Goal: Information Seeking & Learning: Learn about a topic

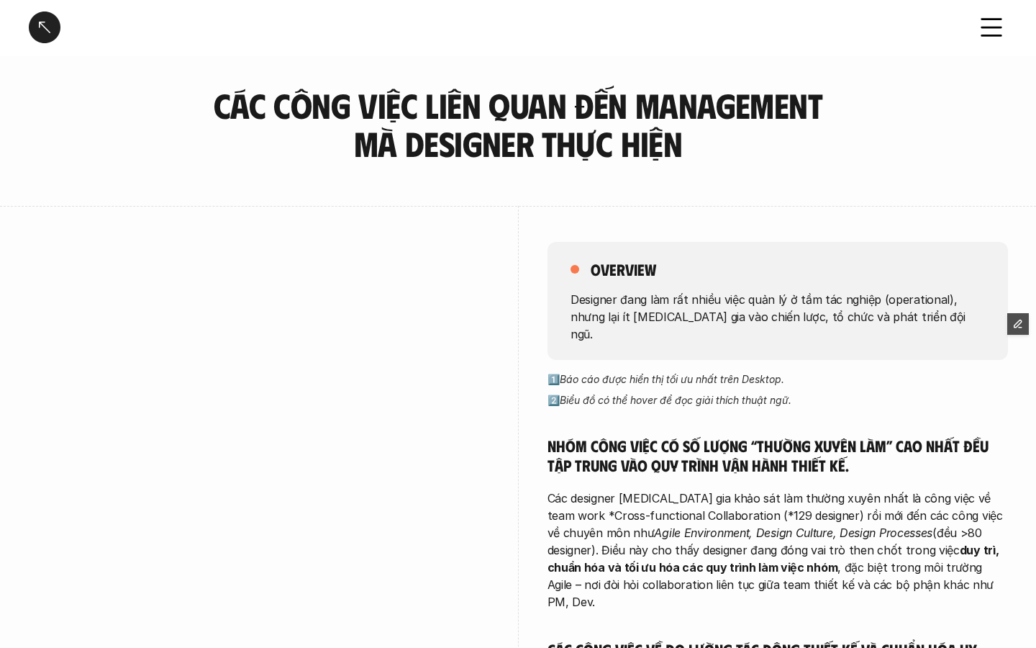
click at [42, 30] on div at bounding box center [45, 28] width 32 height 32
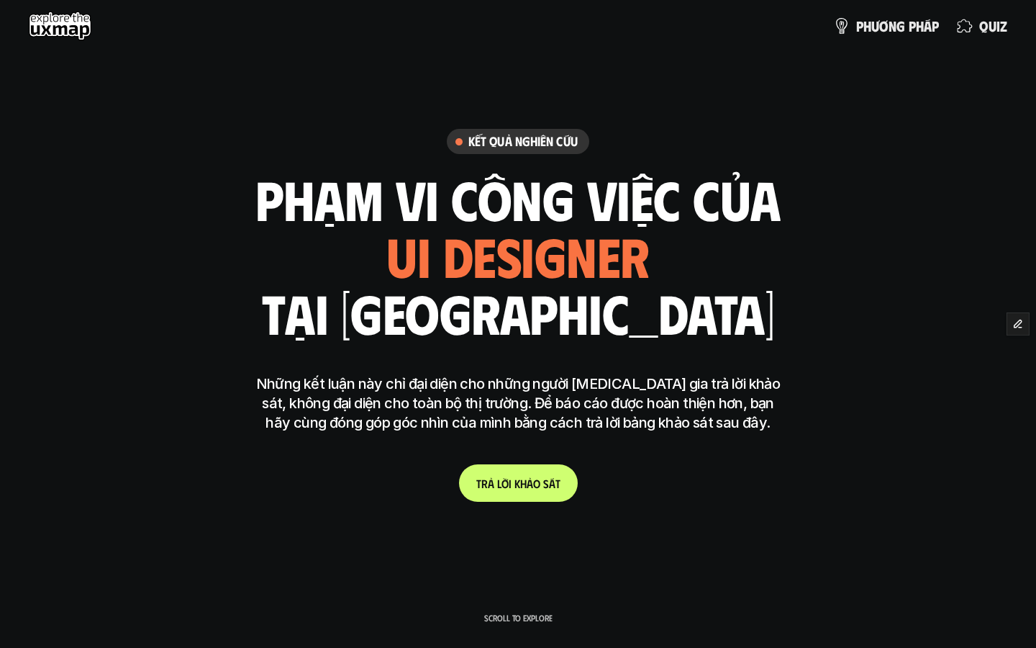
scroll to position [3702, 0]
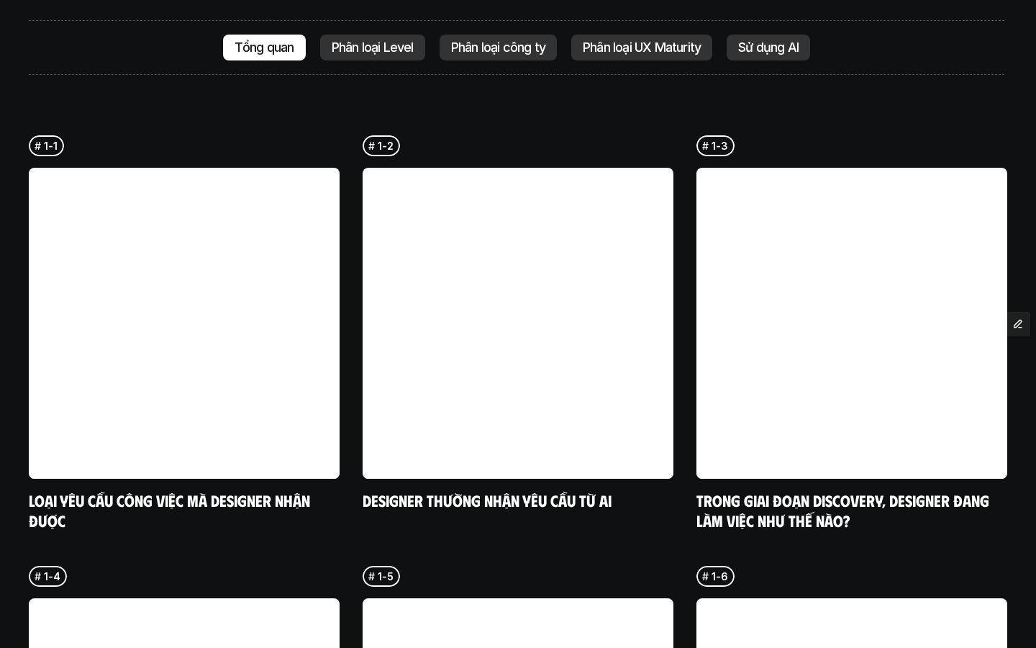
click at [358, 40] on p "Phân loại Level" at bounding box center [373, 47] width 82 height 14
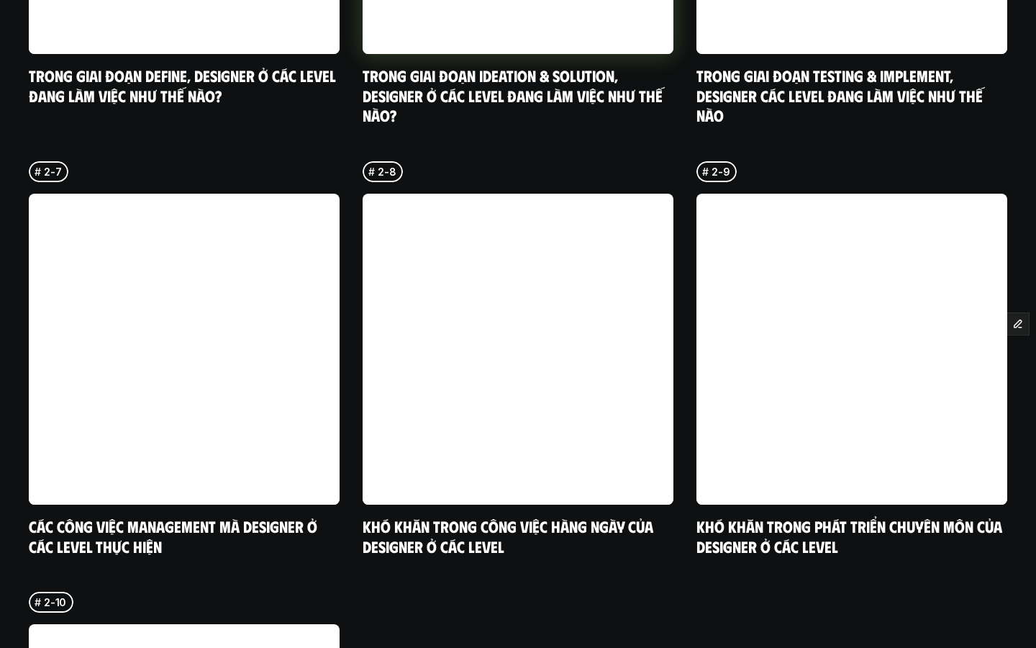
scroll to position [4639, 0]
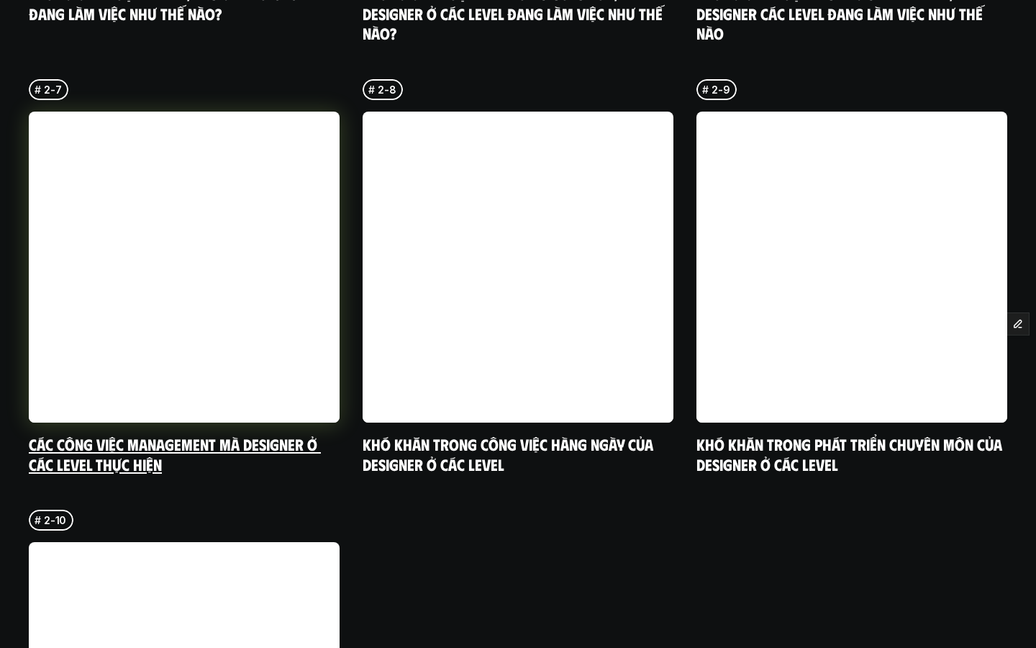
click at [235, 434] on link "Các công việc Management mà designer ở các level thực hiện" at bounding box center [175, 454] width 292 height 40
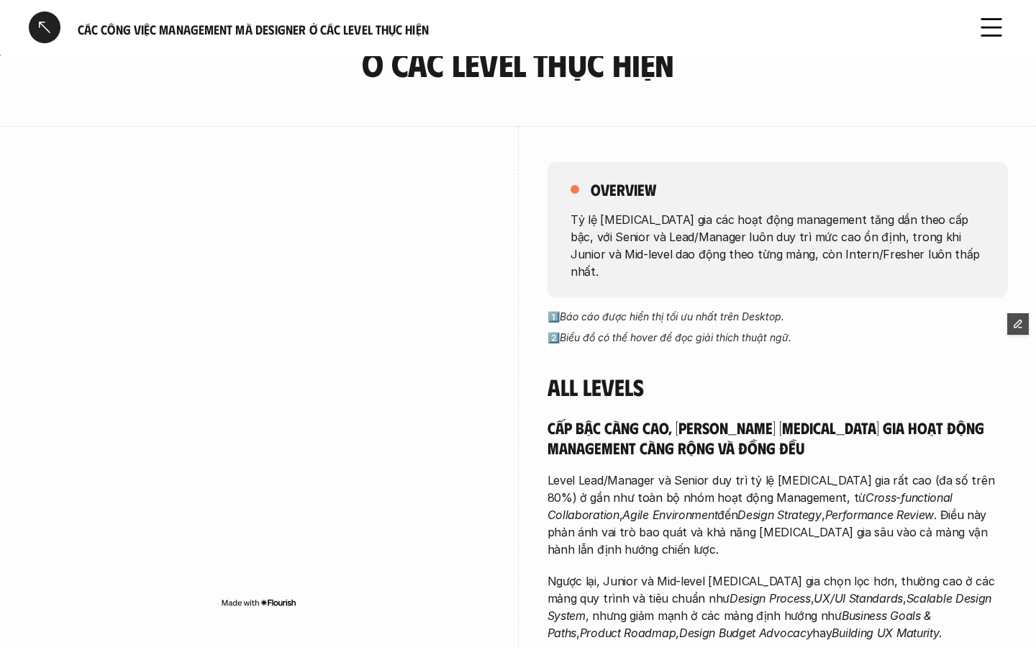
scroll to position [69, 0]
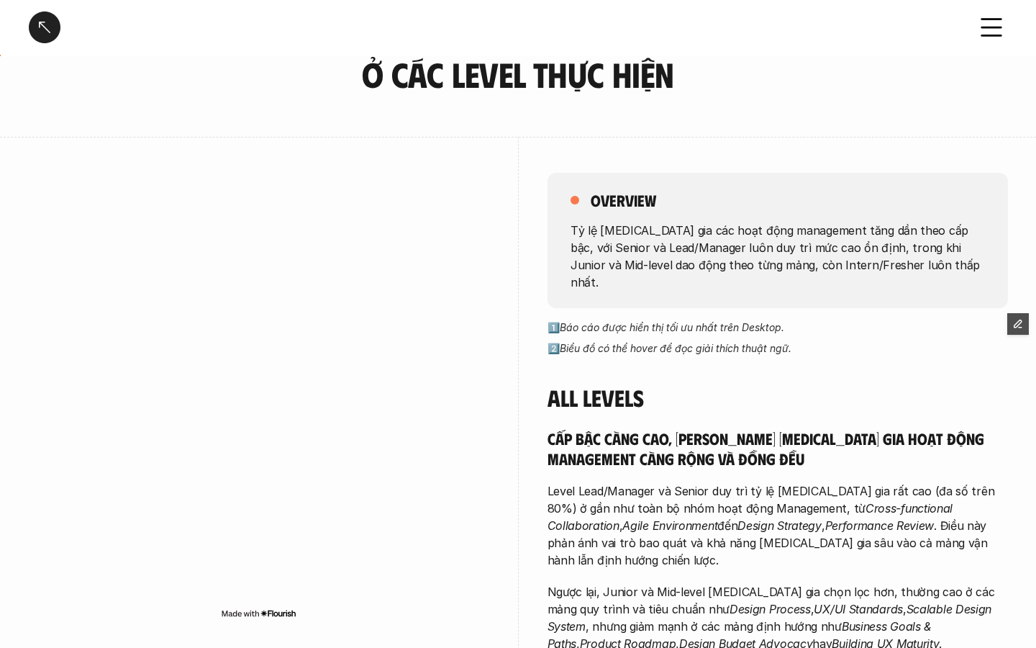
click at [274, 614] on img at bounding box center [259, 613] width 76 height 12
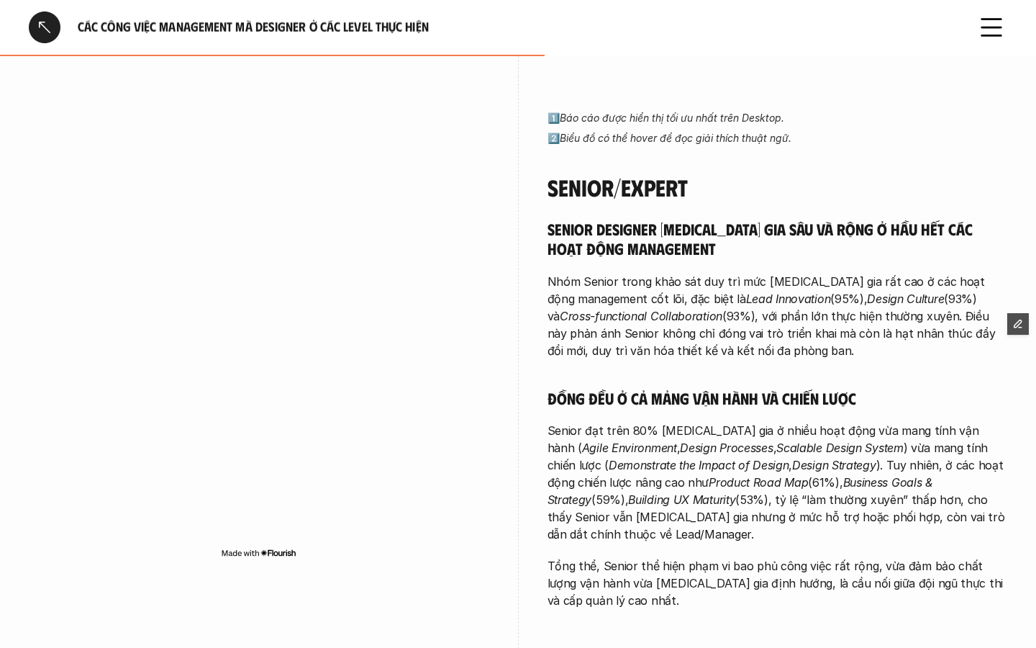
scroll to position [1500, 0]
